Goal: Find specific page/section: Find specific page/section

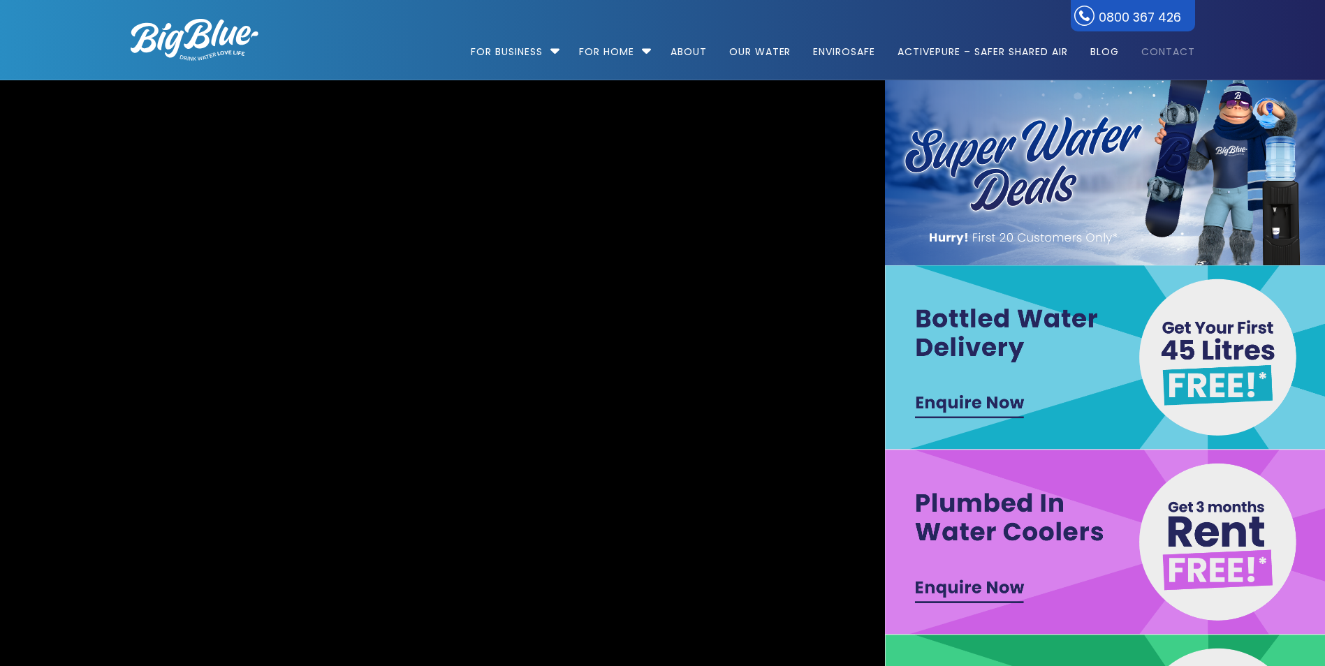
click at [1165, 45] on link "Contact" at bounding box center [1163, 45] width 64 height 90
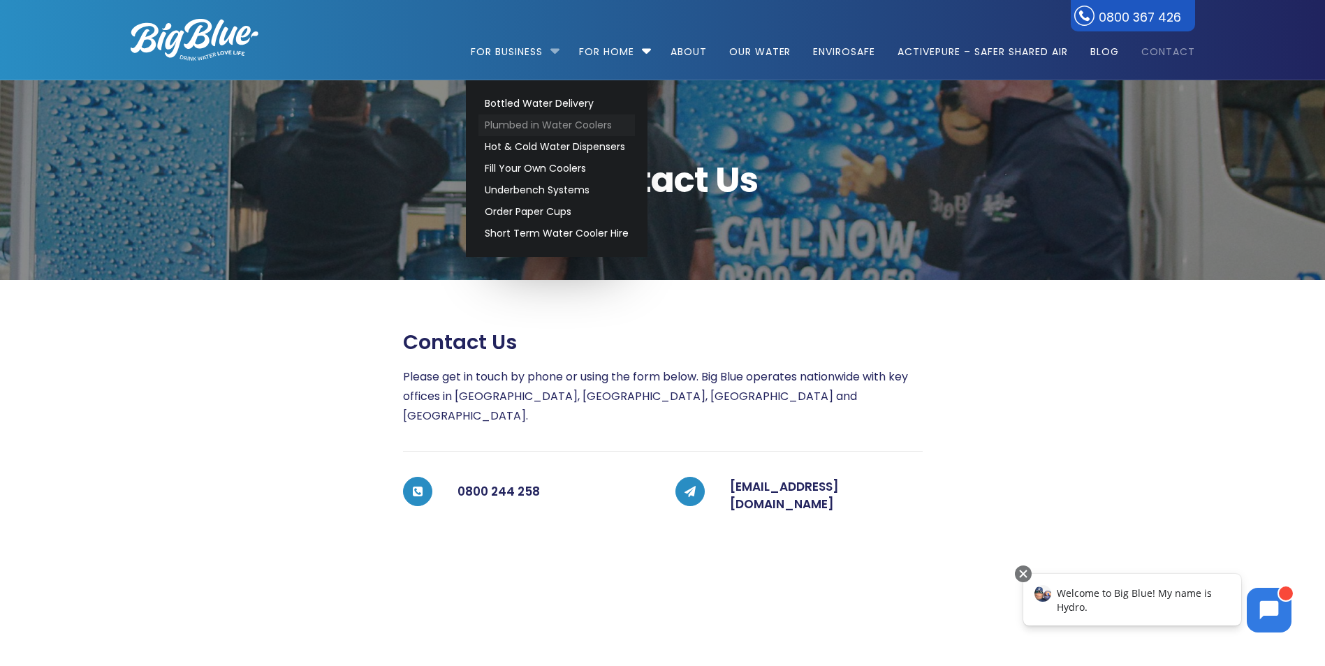
click at [569, 126] on link "Plumbed in Water Coolers" at bounding box center [556, 126] width 156 height 22
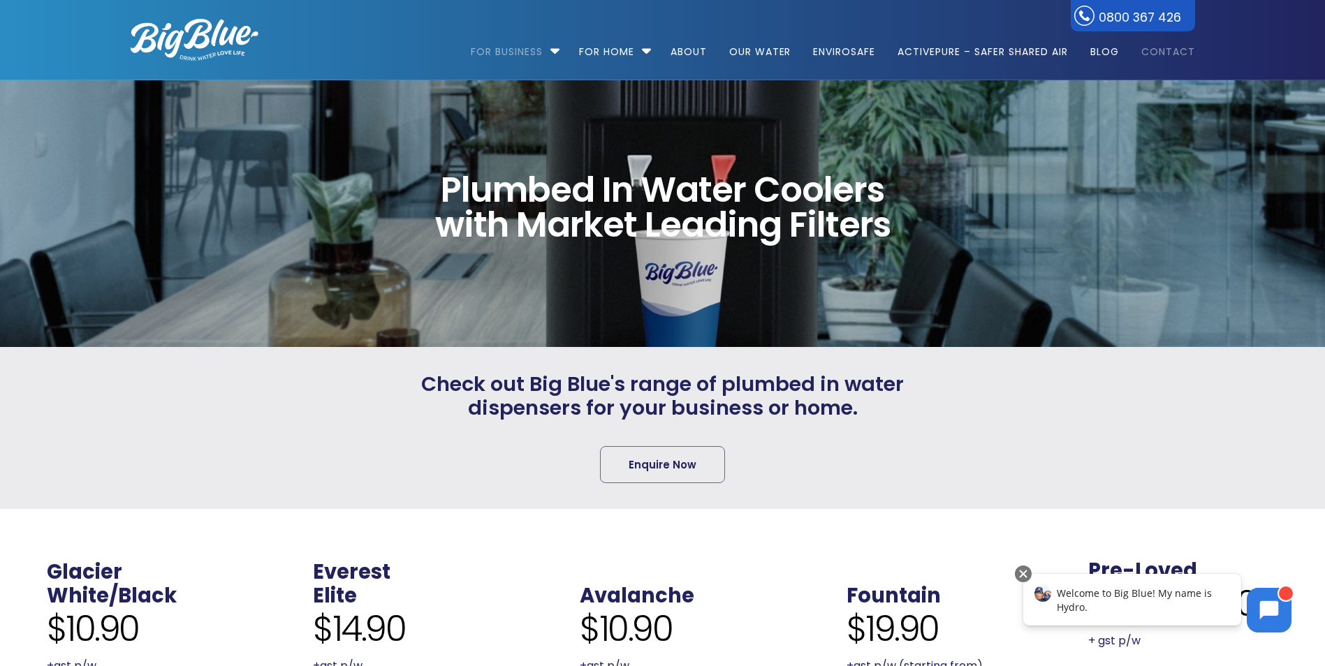
click at [1174, 43] on link "Contact" at bounding box center [1163, 45] width 64 height 90
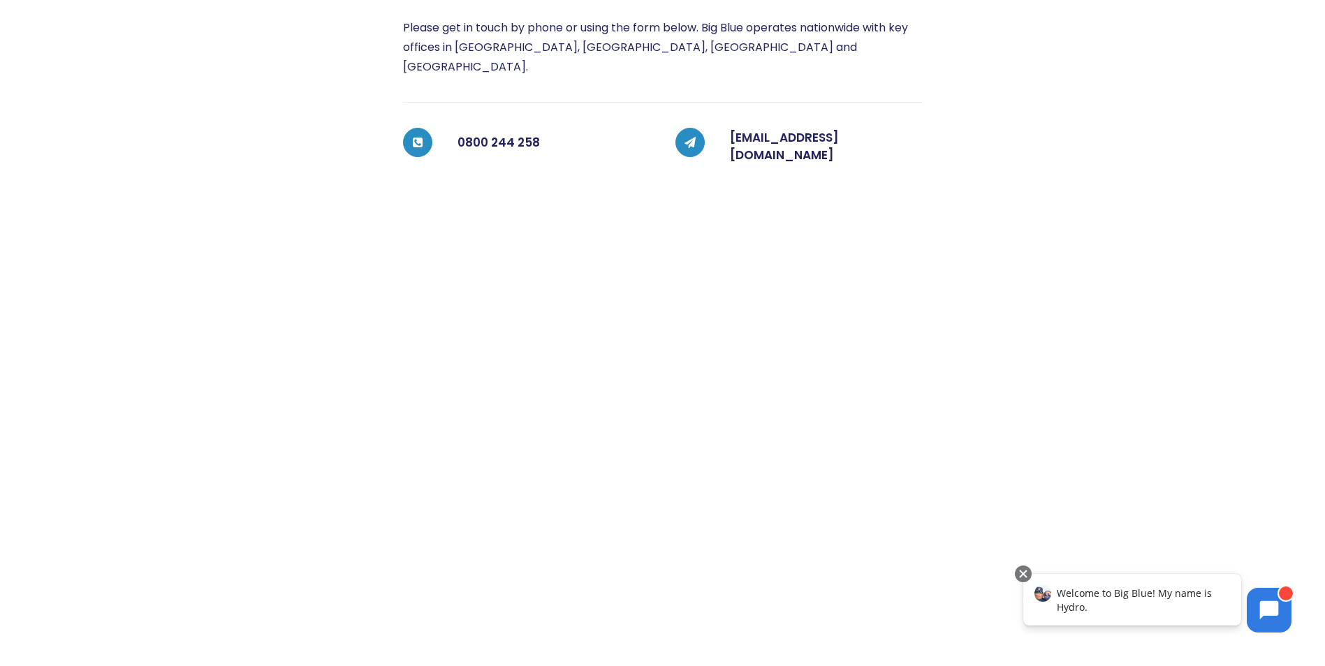
scroll to position [233, 0]
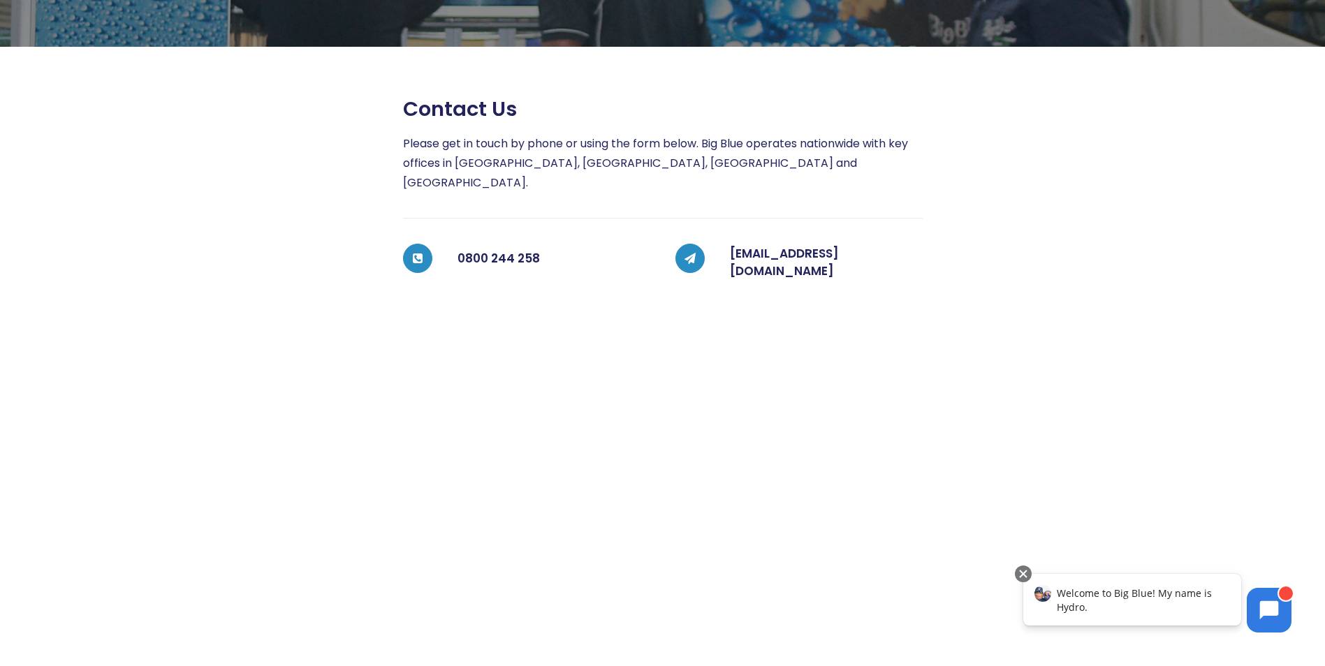
click at [1109, 396] on div at bounding box center [1058, 444] width 272 height 694
